Goal: Transaction & Acquisition: Purchase product/service

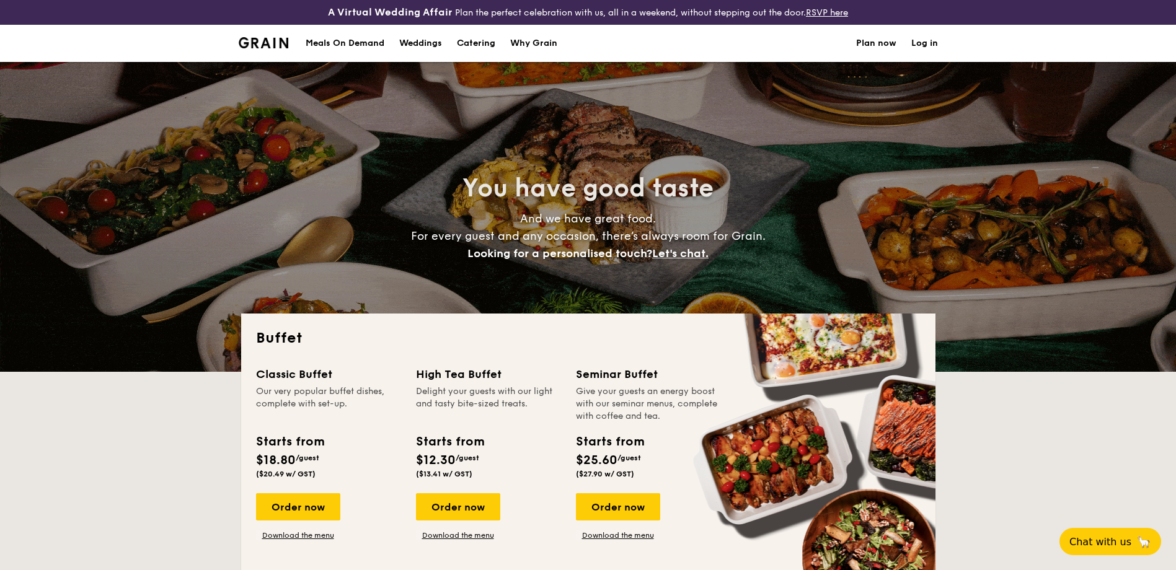
select select
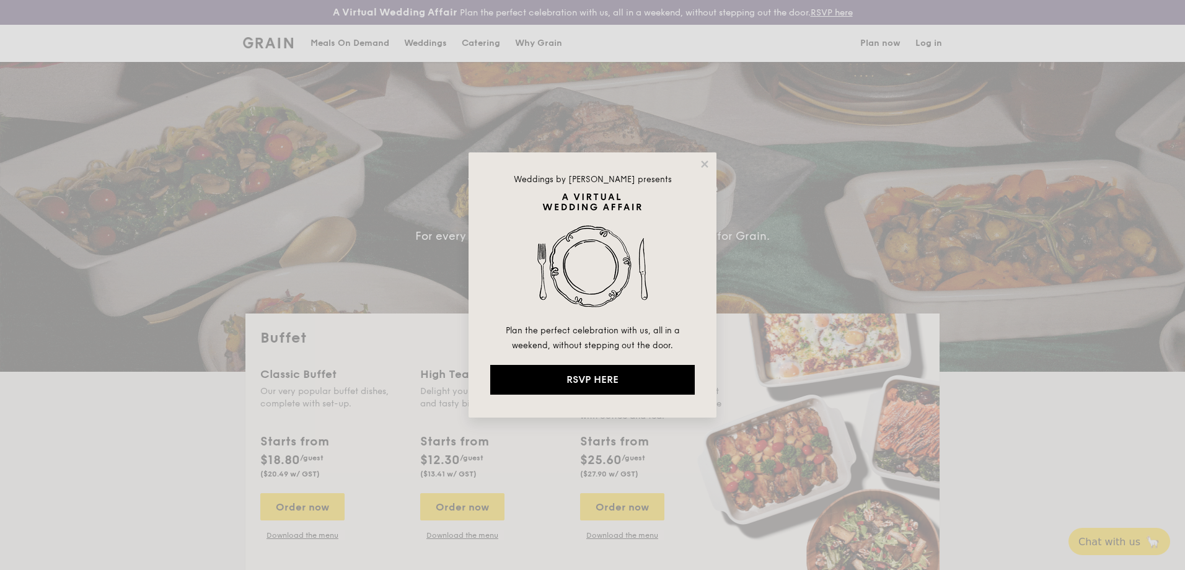
click at [707, 157] on div "Weddings by [PERSON_NAME] presents Plan the perfect celebration with us, all in…" at bounding box center [593, 285] width 248 height 265
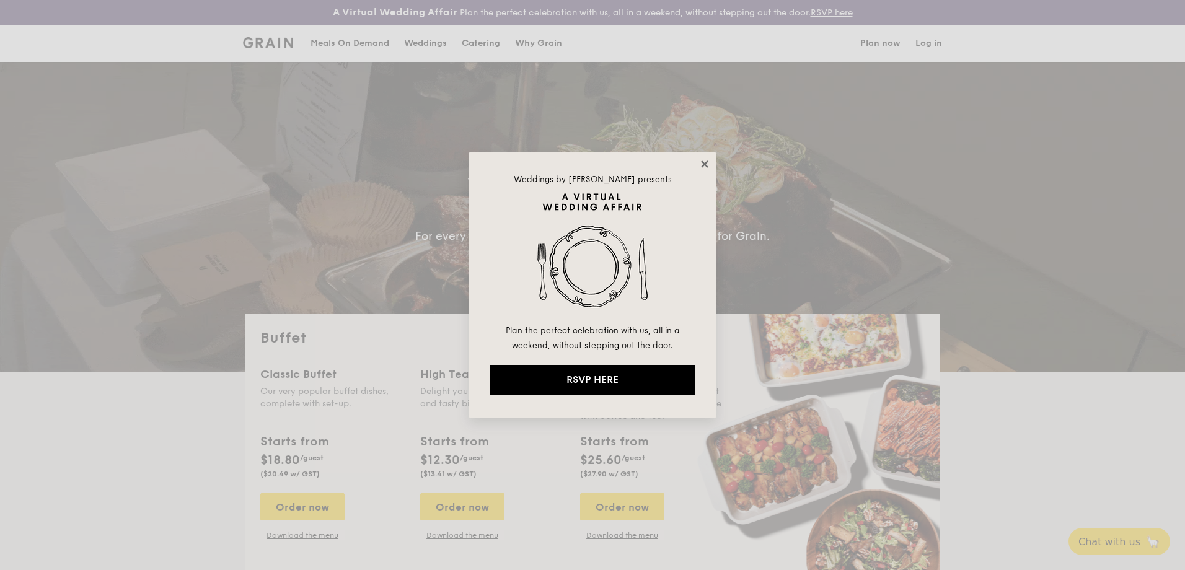
click at [707, 163] on icon at bounding box center [704, 164] width 7 height 7
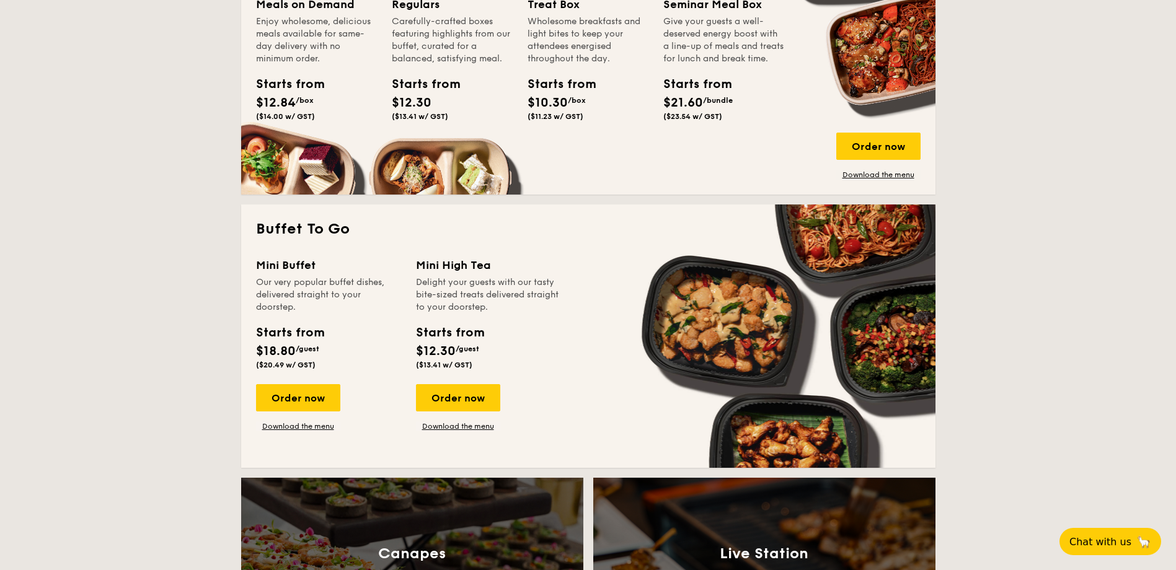
scroll to position [682, 0]
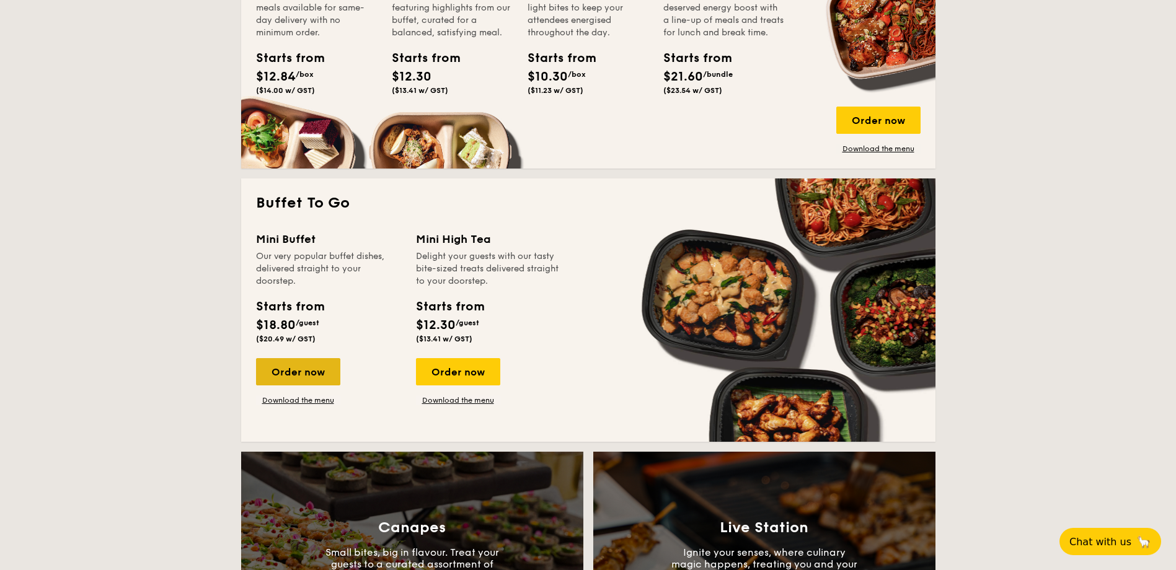
click at [319, 377] on div "Order now" at bounding box center [298, 371] width 84 height 27
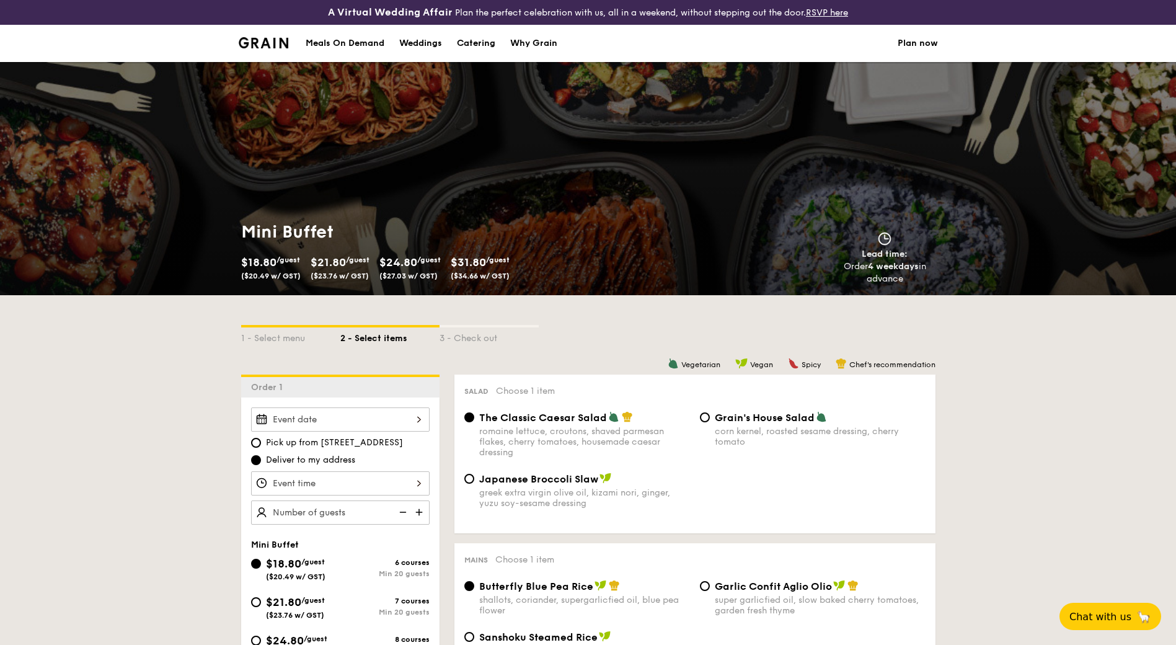
click at [412, 412] on div at bounding box center [340, 419] width 179 height 24
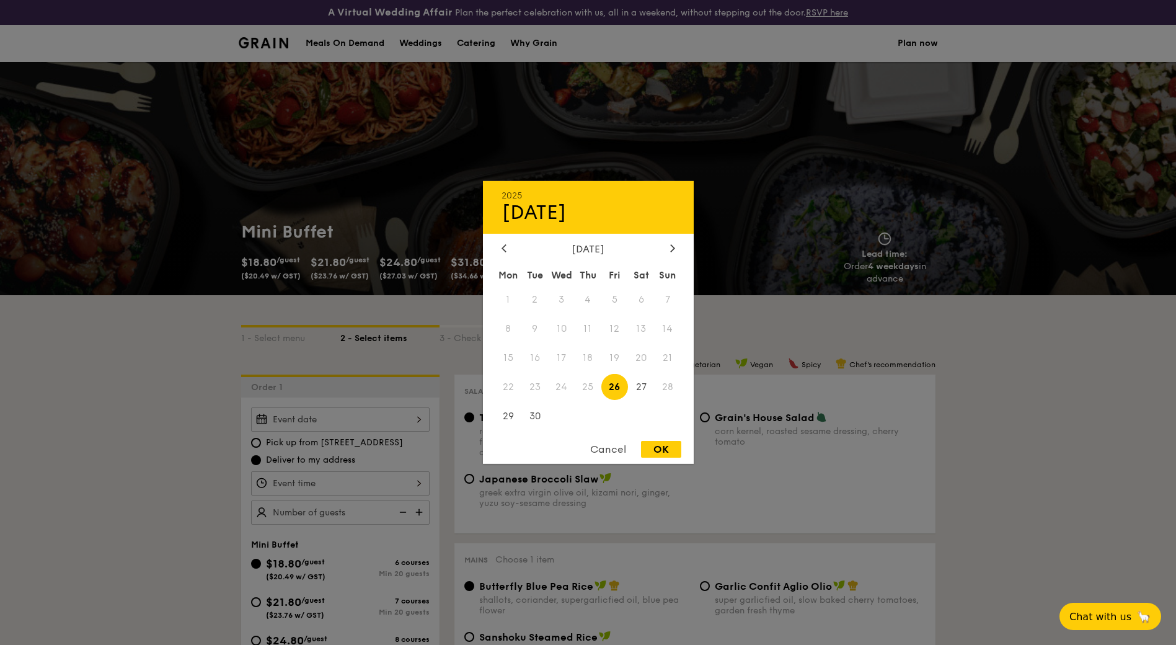
click at [611, 453] on div "Cancel" at bounding box center [608, 449] width 61 height 17
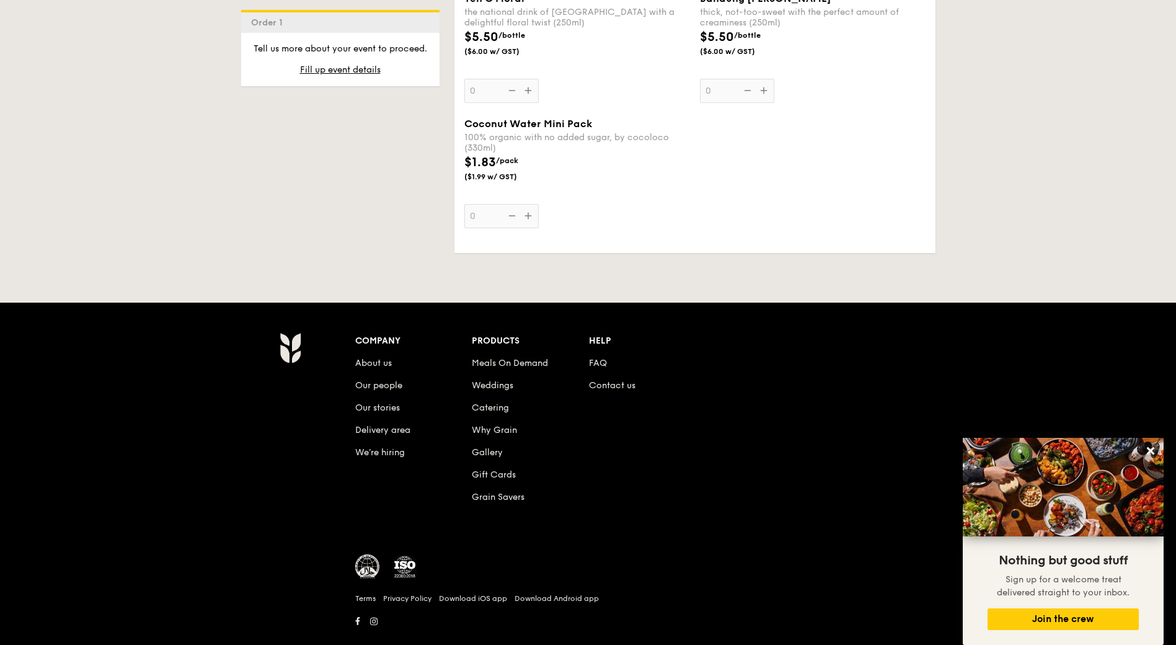
scroll to position [2543, 0]
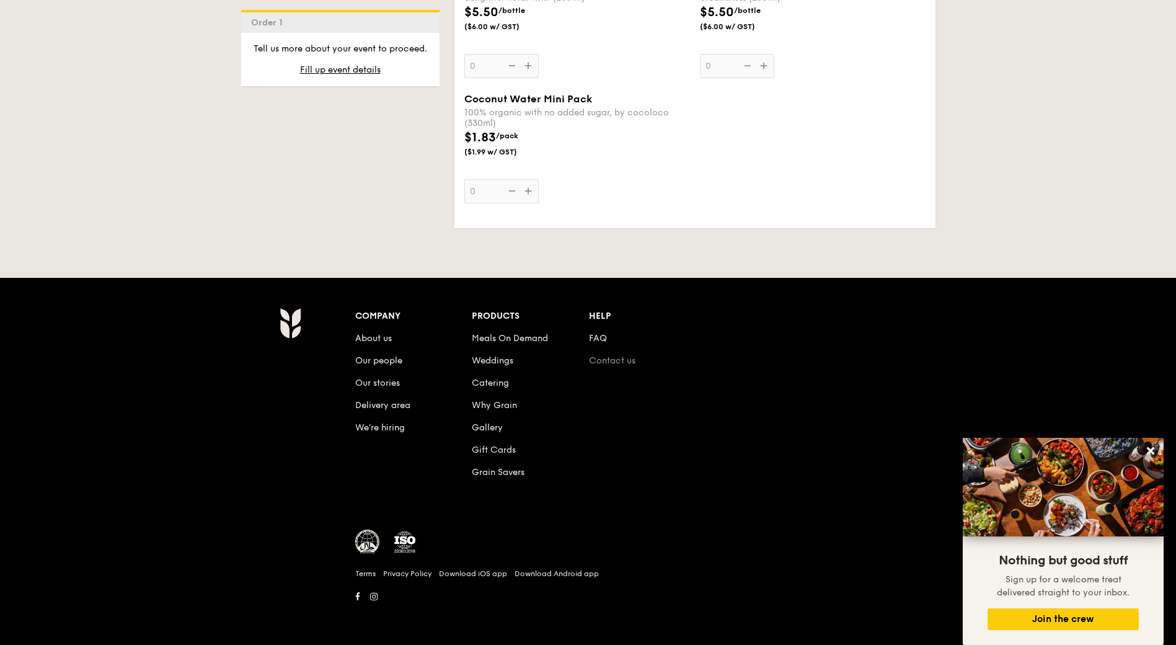
click at [603, 358] on link "Contact us" at bounding box center [612, 360] width 47 height 11
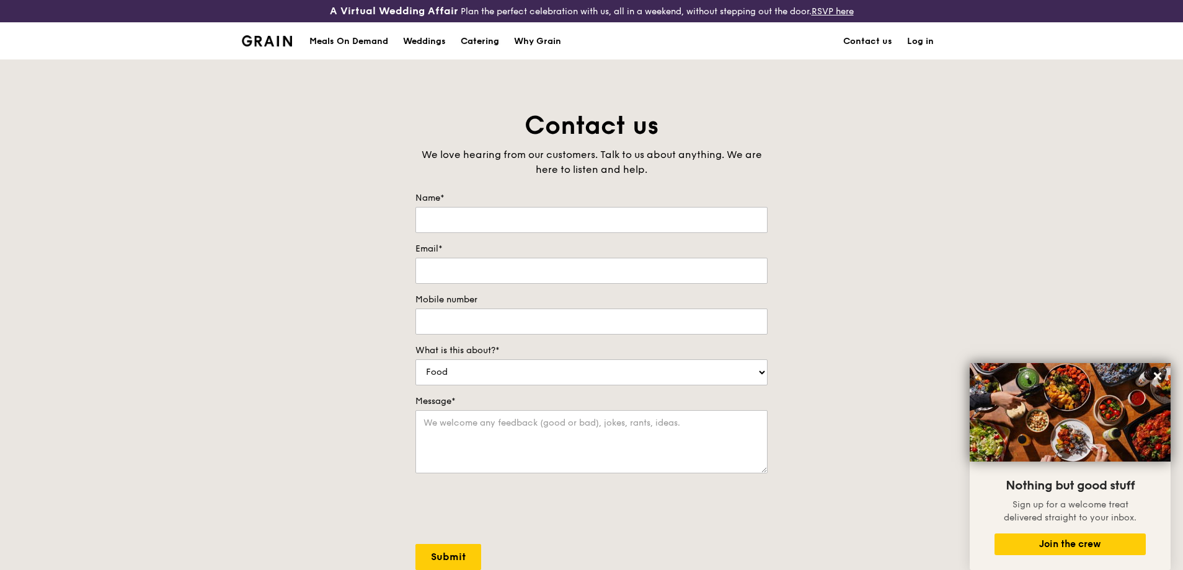
click at [472, 42] on div "Catering" at bounding box center [480, 41] width 38 height 37
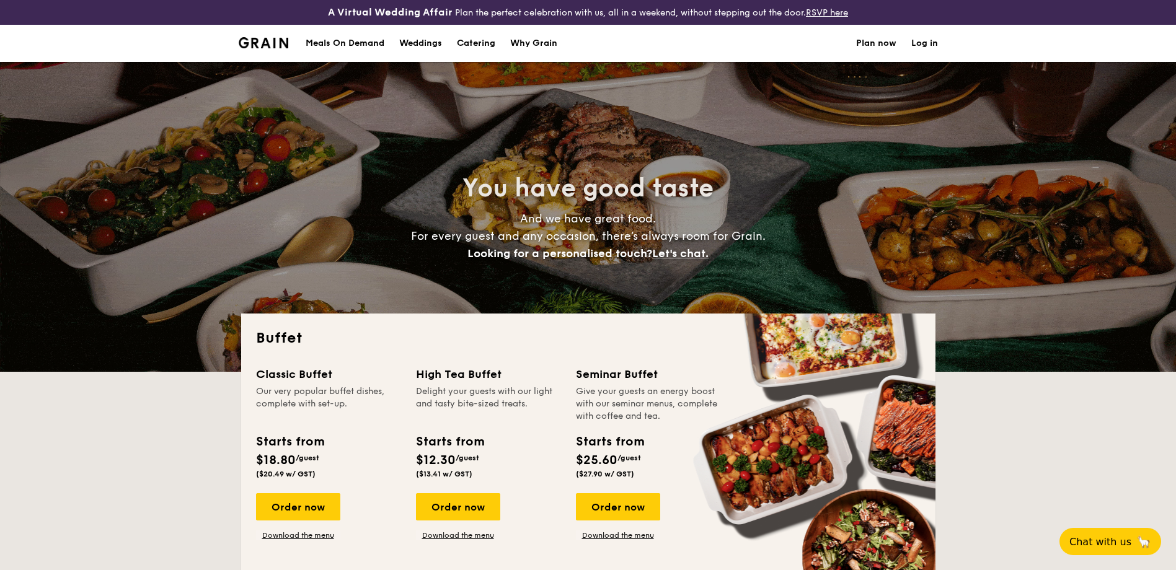
select select
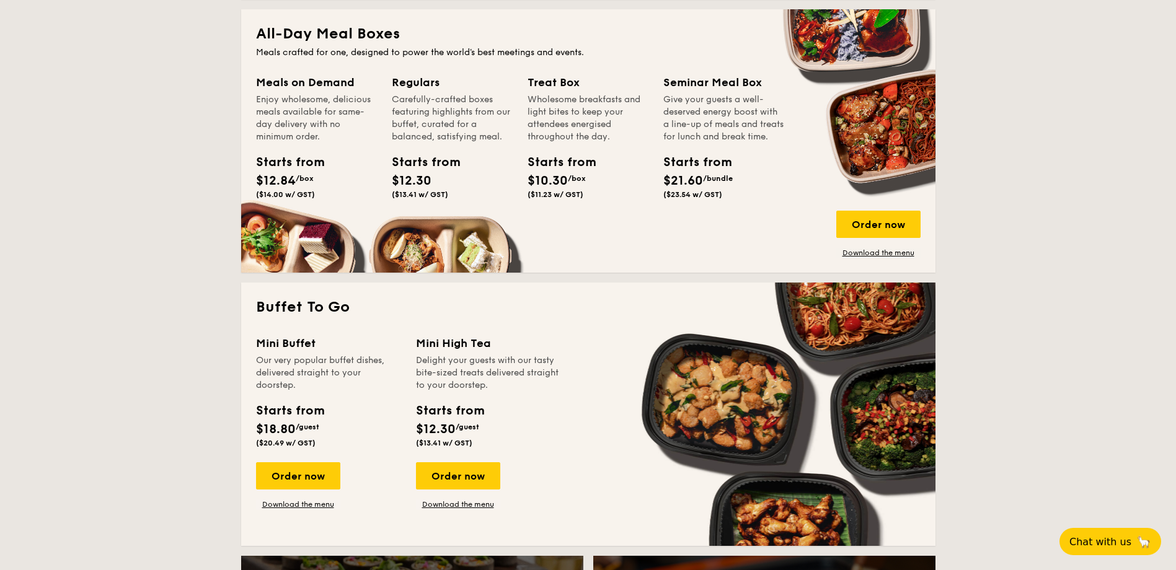
scroll to position [687, 0]
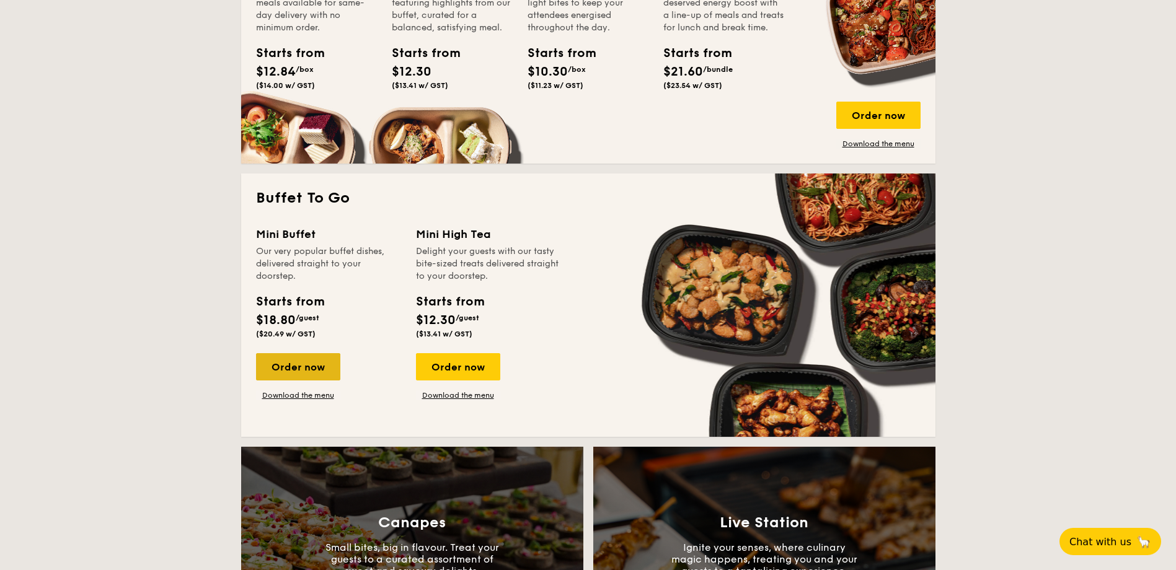
click at [296, 371] on div "Order now" at bounding box center [298, 366] width 84 height 27
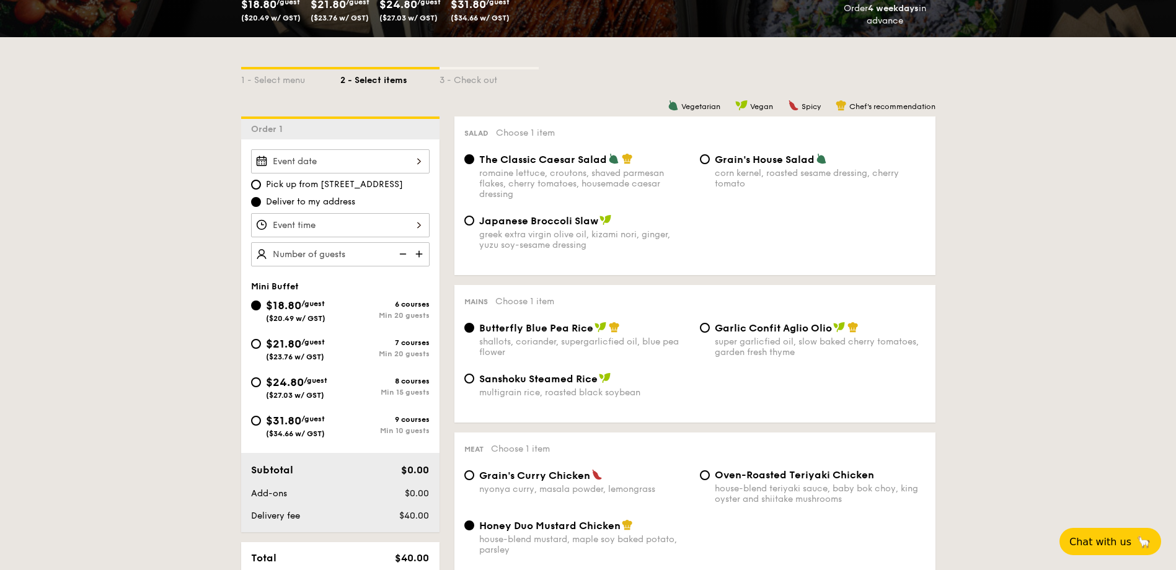
scroll to position [259, 0]
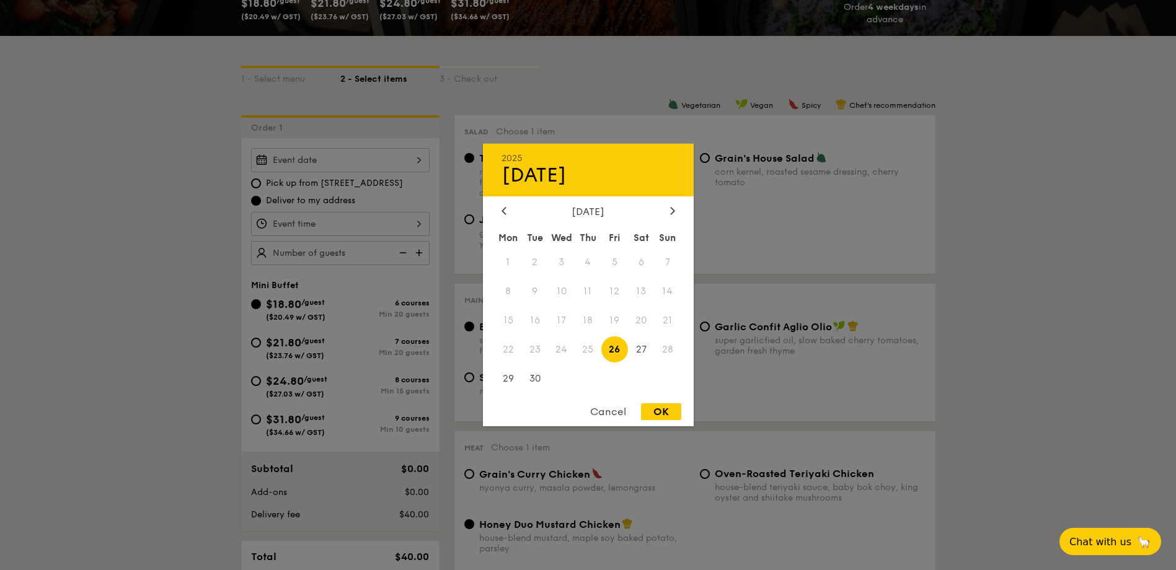
click at [409, 167] on div "2025 Sep 26 September 2025 Mon Tue Wed Thu Fri Sat Sun 1 2 3 4 5 6 7 8 9 10 11 …" at bounding box center [340, 160] width 179 height 24
click at [599, 411] on div "Cancel" at bounding box center [608, 412] width 61 height 17
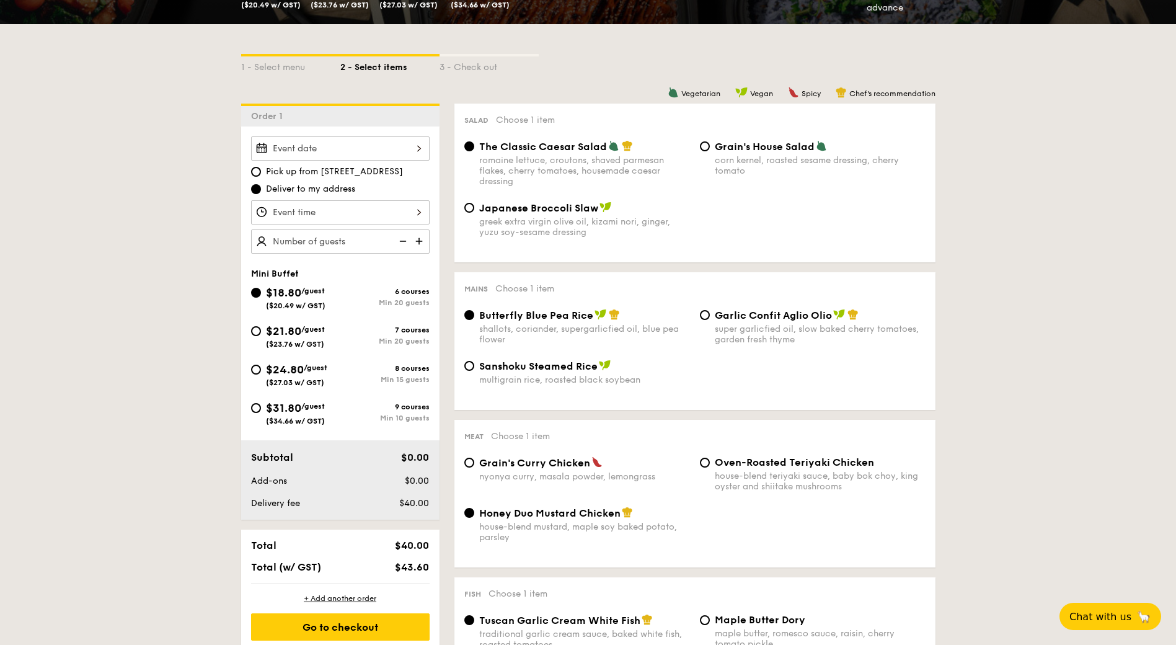
scroll to position [310, 0]
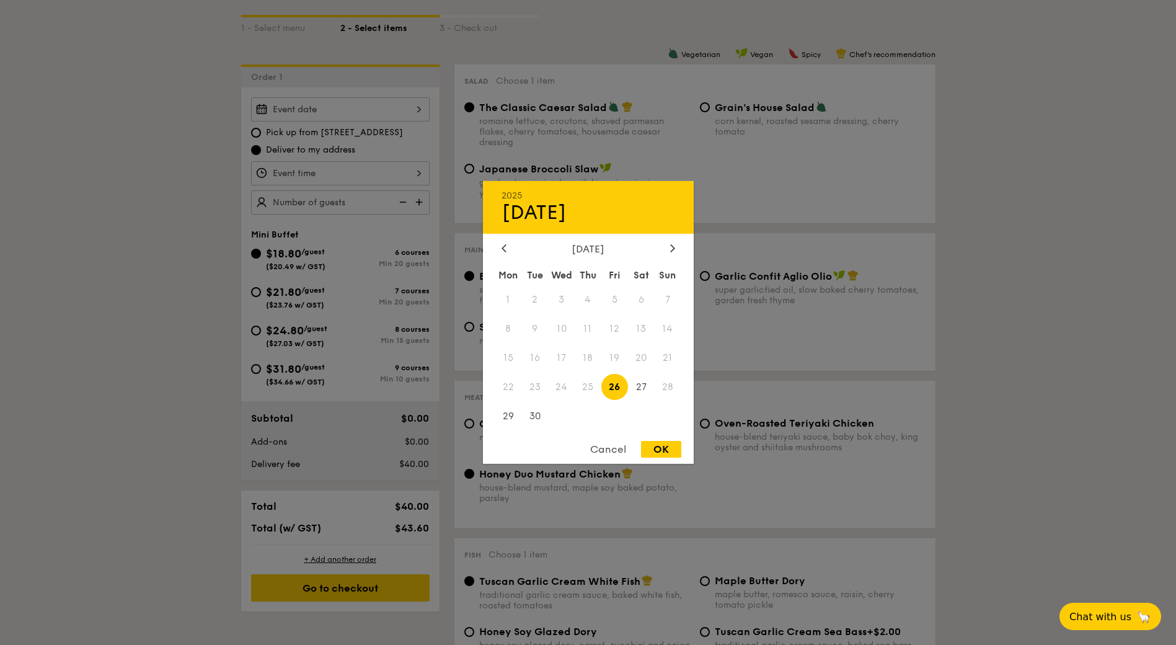
click at [401, 110] on div "2025 Sep 26 September 2025 Mon Tue Wed Thu Fri Sat Sun 1 2 3 4 5 6 7 8 9 10 11 …" at bounding box center [340, 109] width 179 height 24
click at [611, 453] on div "Cancel" at bounding box center [608, 449] width 61 height 17
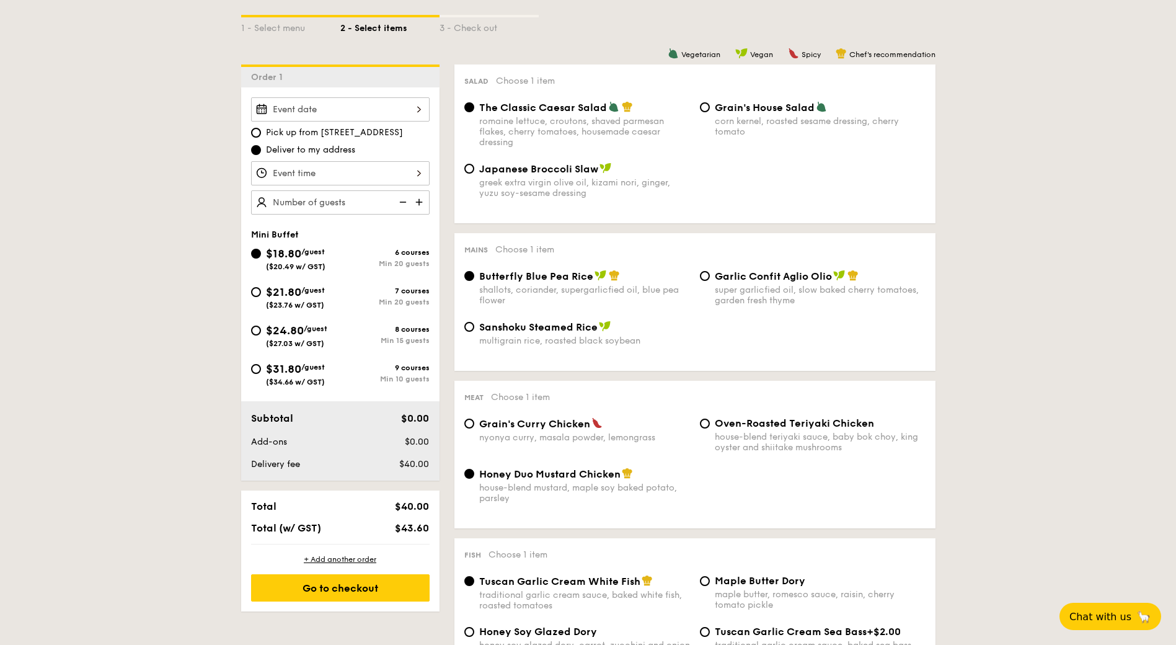
click at [325, 105] on div at bounding box center [340, 109] width 179 height 24
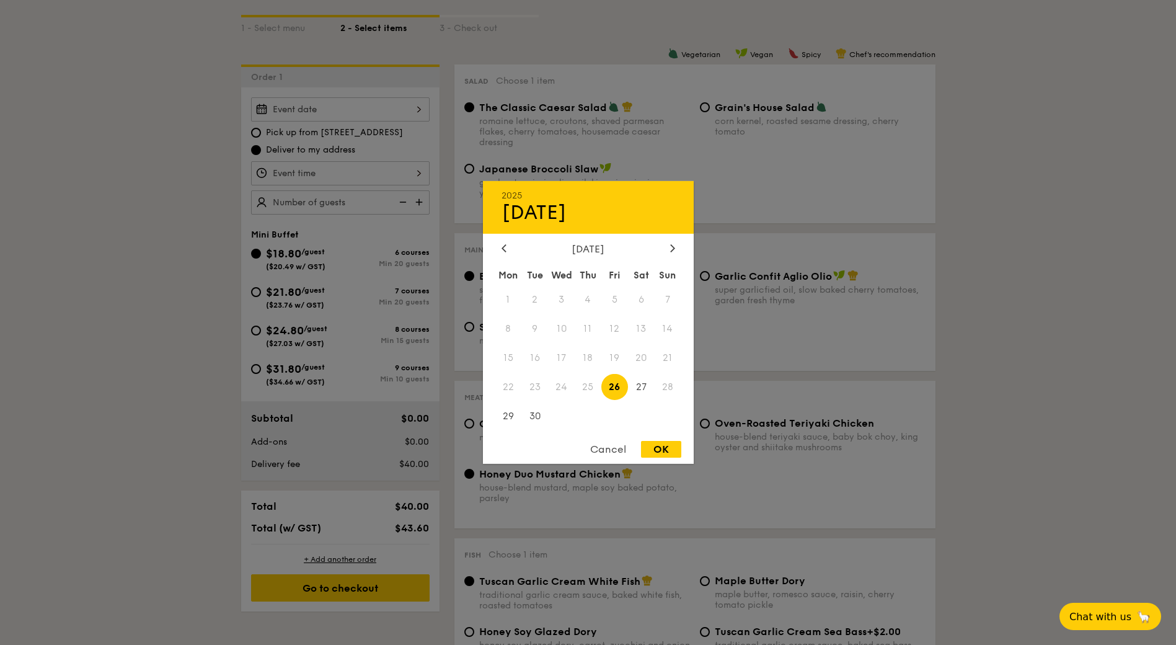
click at [609, 386] on span "26" at bounding box center [614, 386] width 27 height 27
click at [609, 379] on span "26" at bounding box center [614, 386] width 27 height 27
click at [664, 451] on div "OK" at bounding box center [661, 449] width 40 height 17
type input "Sep 26, 2025"
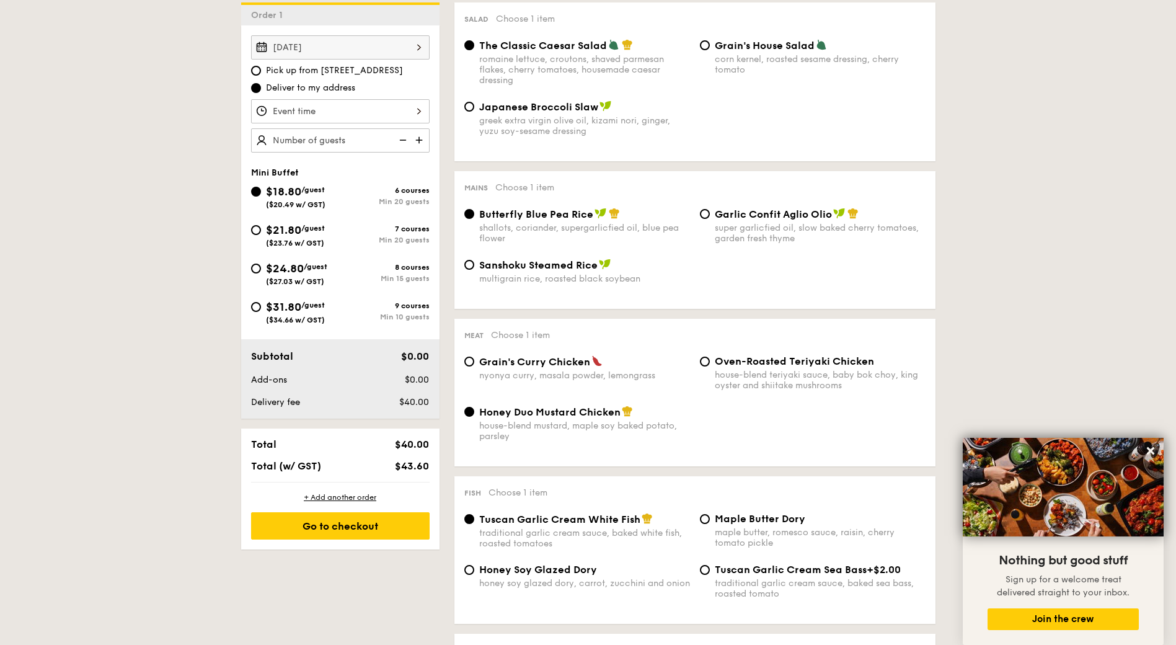
scroll to position [0, 0]
